Goal: Find specific page/section: Find specific page/section

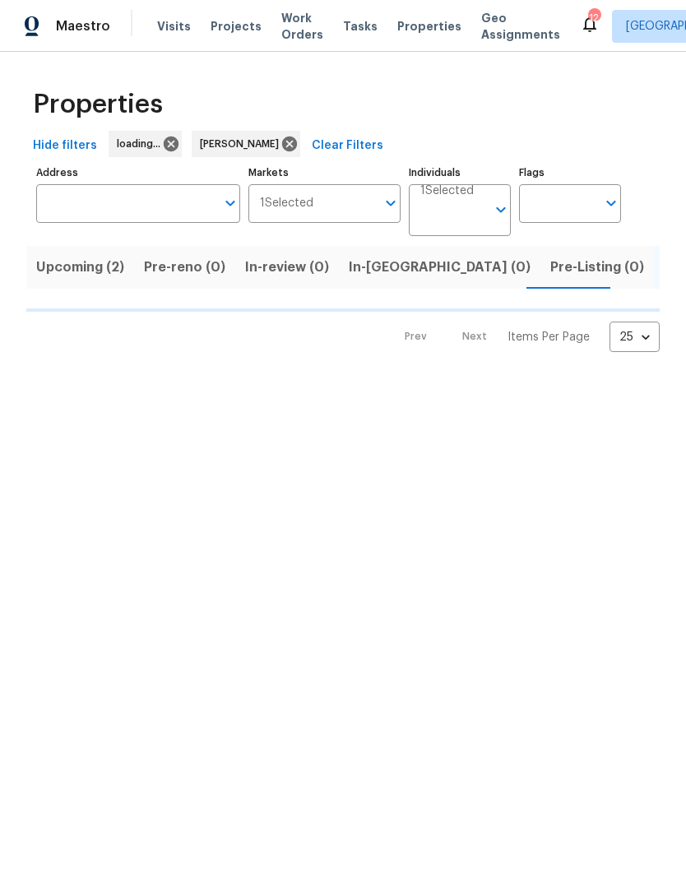
click at [353, 267] on span "In-reno (0)" at bounding box center [440, 267] width 182 height 23
